Goal: Task Accomplishment & Management: Use online tool/utility

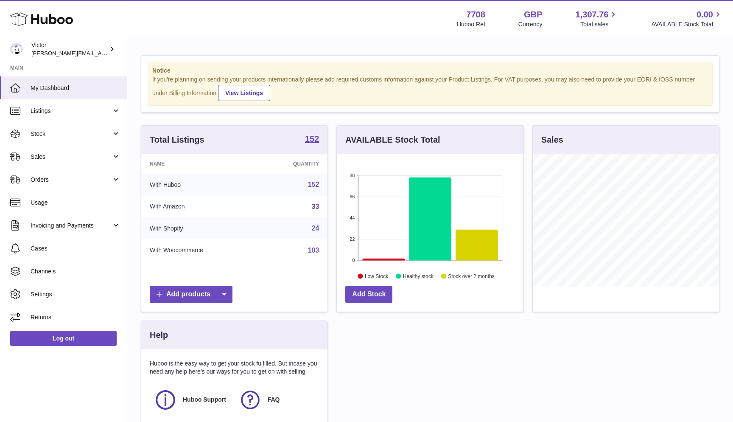
scroll to position [132, 187]
click at [53, 153] on span "Sales" at bounding box center [71, 157] width 81 height 8
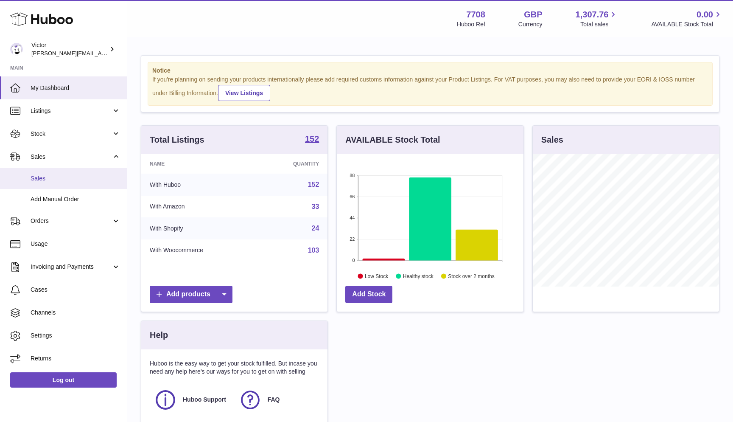
click at [51, 181] on span "Sales" at bounding box center [76, 178] width 90 height 8
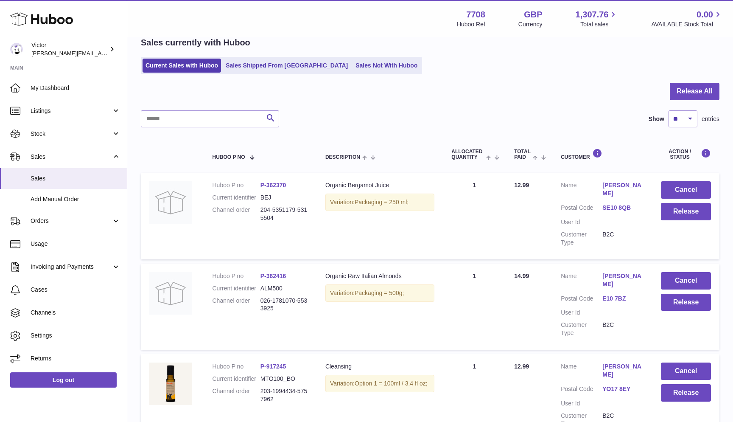
scroll to position [39, 0]
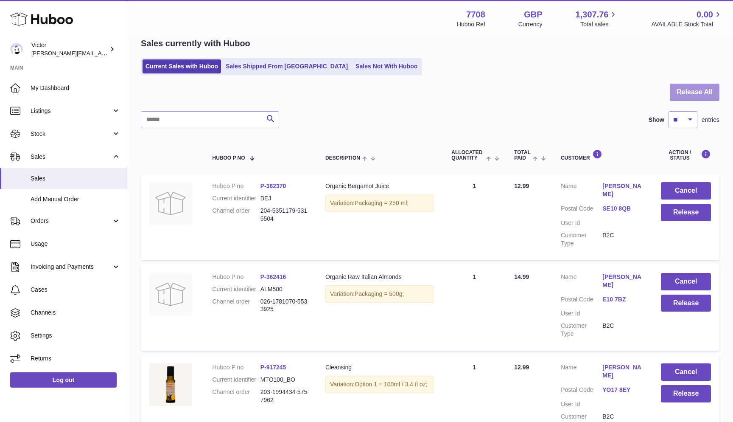
click at [691, 89] on button "Release All" at bounding box center [695, 92] width 50 height 17
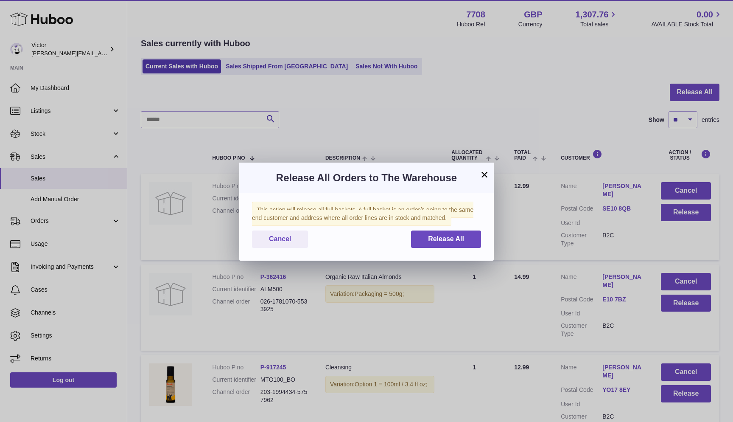
click at [465, 229] on div "This action will release all full baskets. A full basket is an order/s going to…" at bounding box center [366, 226] width 255 height 67
click at [450, 242] on span "Release All" at bounding box center [446, 238] width 36 height 7
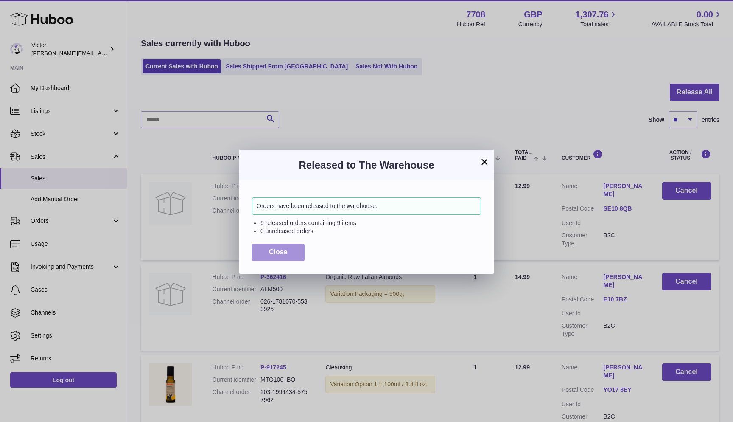
click at [253, 258] on button "Close" at bounding box center [278, 252] width 53 height 17
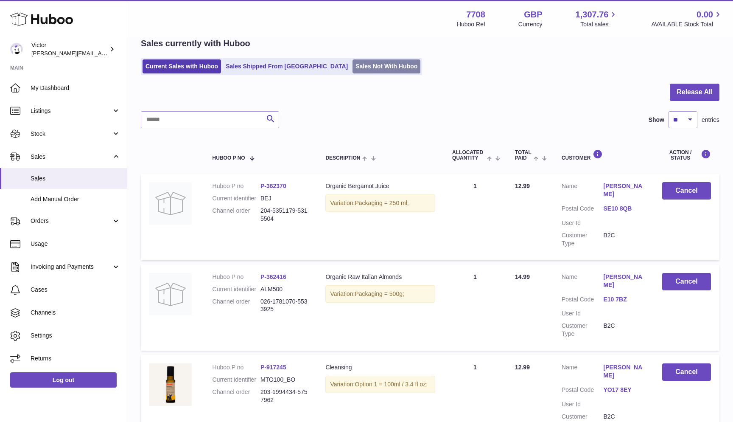
click at [353, 69] on link "Sales Not With Huboo" at bounding box center [387, 66] width 68 height 14
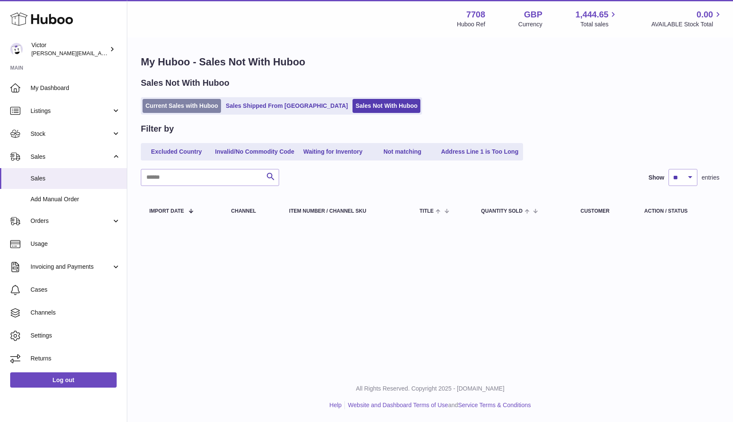
click at [194, 107] on link "Current Sales with Huboo" at bounding box center [182, 106] width 79 height 14
